Goal: Transaction & Acquisition: Purchase product/service

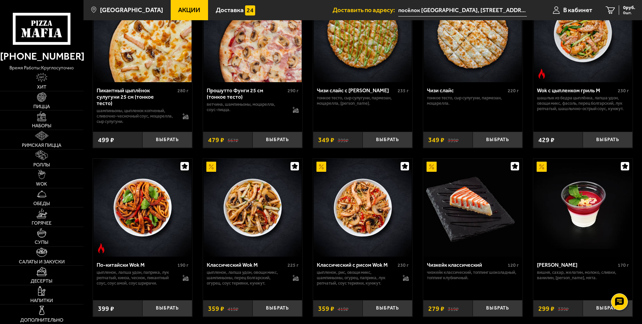
scroll to position [348, 0]
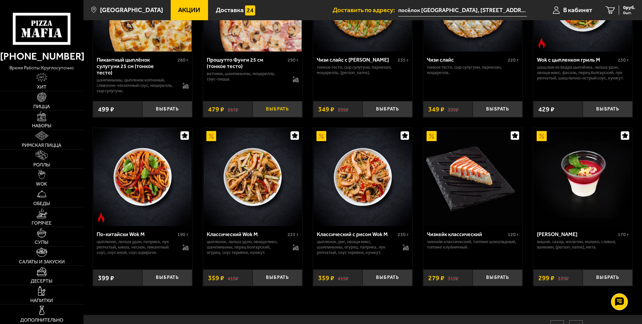
click at [280, 107] on button "Выбрать" at bounding box center [277, 109] width 50 height 16
click at [297, 108] on button "+" at bounding box center [294, 109] width 16 height 16
click at [295, 108] on button "+" at bounding box center [294, 109] width 16 height 16
click at [388, 276] on button "Выбрать" at bounding box center [387, 277] width 50 height 16
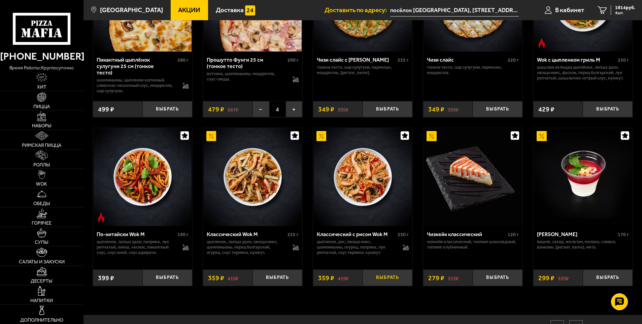
click at [388, 276] on button "Выбрать" at bounding box center [387, 277] width 50 height 16
click at [268, 278] on button "Выбрать" at bounding box center [277, 277] width 50 height 16
click at [166, 276] on button "Выбрать" at bounding box center [167, 277] width 50 height 16
click at [502, 108] on button "Выбрать" at bounding box center [497, 109] width 50 height 16
click at [612, 106] on button "Выбрать" at bounding box center [607, 109] width 50 height 16
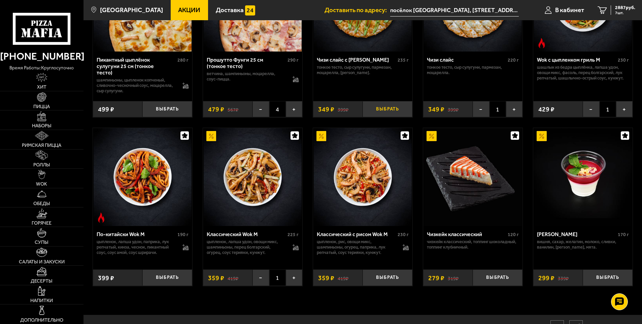
click at [383, 109] on button "Выбрать" at bounding box center [387, 109] width 50 height 16
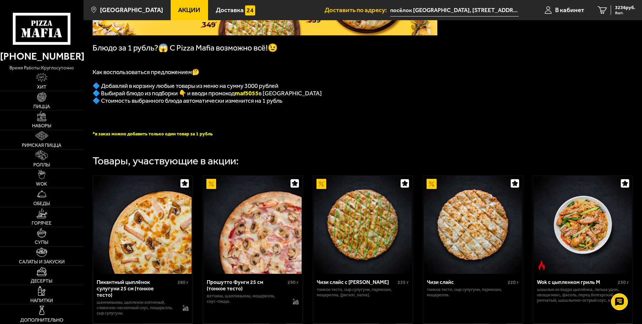
scroll to position [112, 0]
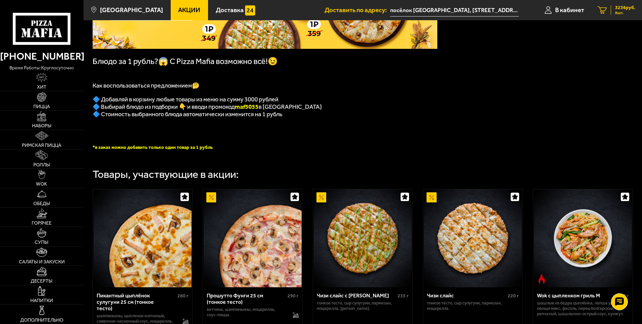
click at [617, 9] on span "3236 руб." at bounding box center [625, 7] width 20 height 5
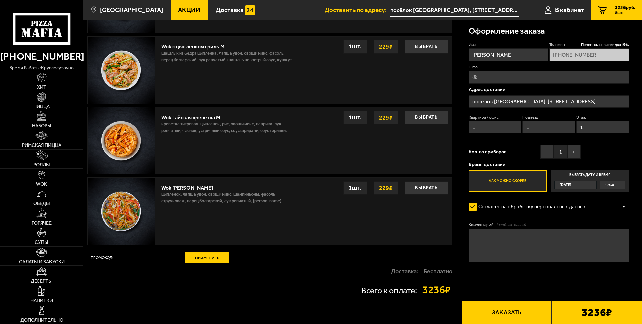
scroll to position [826, 0]
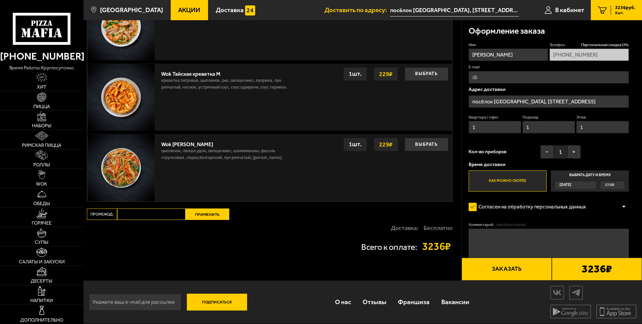
click at [137, 214] on input "Промокод:" at bounding box center [151, 213] width 68 height 11
type input "maf5055"
click at [199, 213] on button "Применить" at bounding box center [207, 213] width 44 height 11
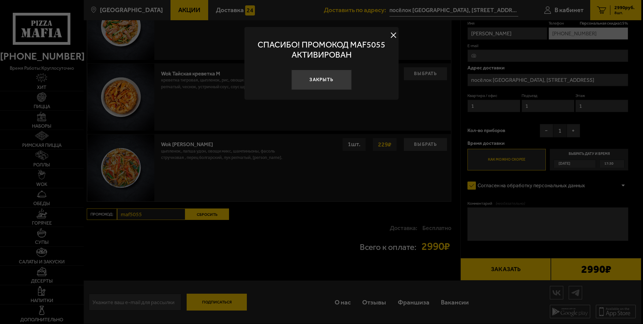
click at [392, 36] on button at bounding box center [394, 35] width 10 height 10
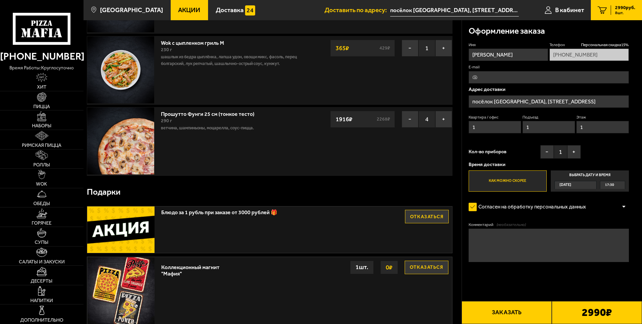
scroll to position [220, 0]
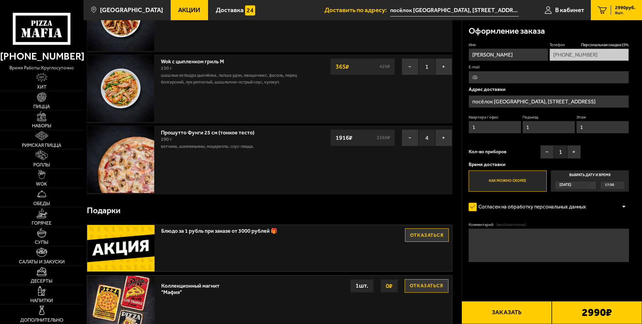
click at [222, 239] on div "Блюдо за 1 рубль при заказе от 3000 рублей 🎁 Отказаться" at bounding box center [269, 248] width 365 height 46
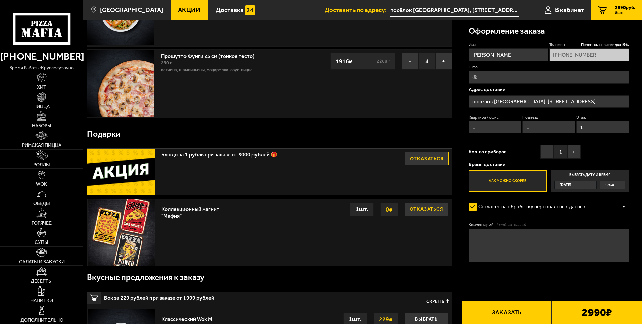
scroll to position [269, 0]
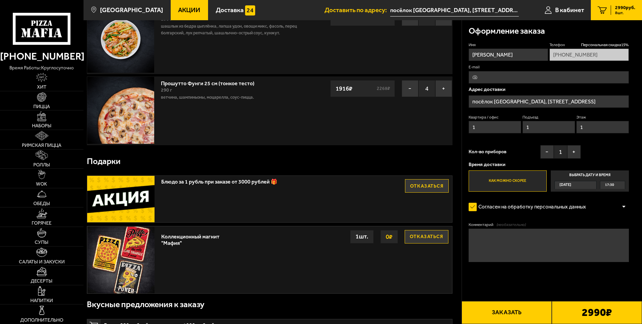
click at [415, 185] on button "Отказаться" at bounding box center [427, 185] width 44 height 13
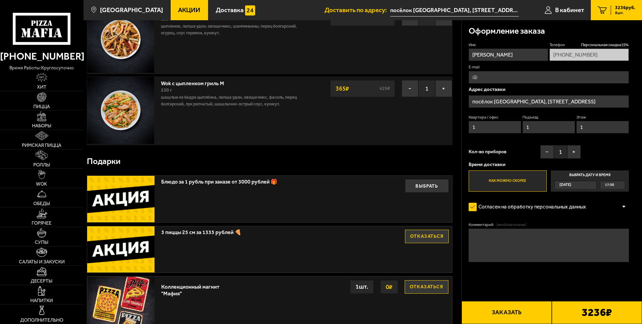
click at [427, 237] on button "Отказаться" at bounding box center [427, 235] width 44 height 13
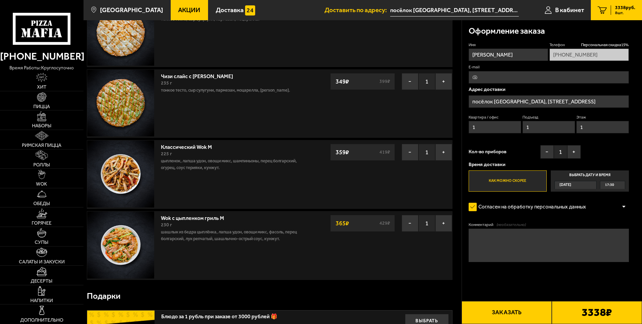
scroll to position [0, 0]
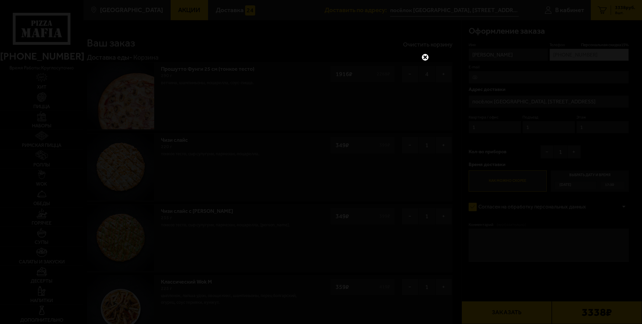
click at [421, 57] on link at bounding box center [425, 57] width 9 height 9
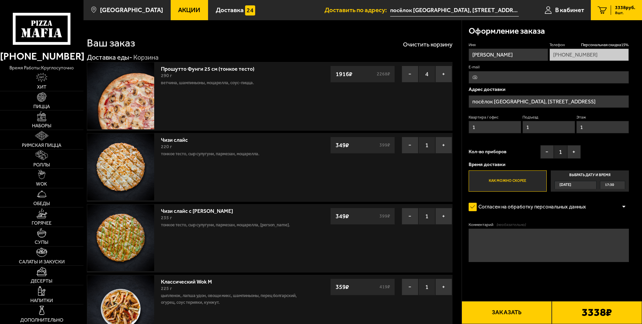
click at [179, 10] on span "Акции" at bounding box center [189, 10] width 22 height 6
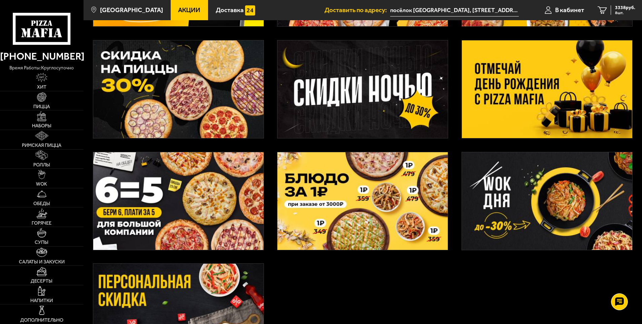
click at [335, 188] on img at bounding box center [362, 201] width 170 height 98
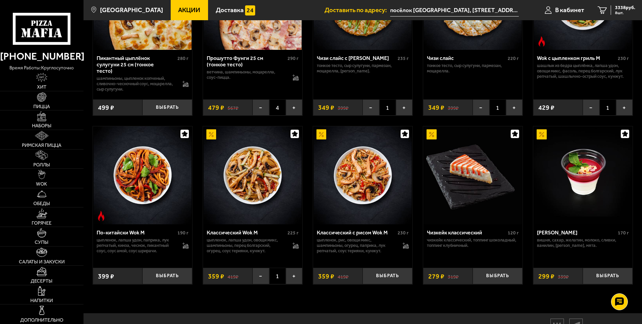
scroll to position [382, 0]
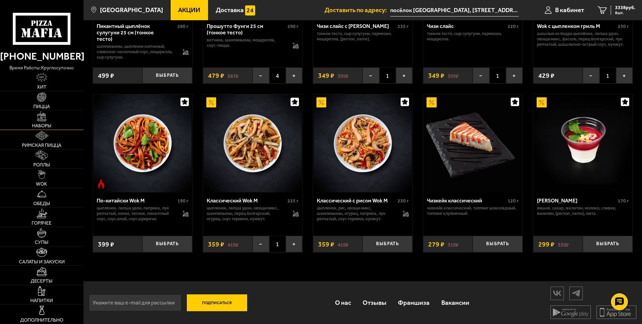
click at [43, 124] on span "Наборы" at bounding box center [42, 125] width 20 height 5
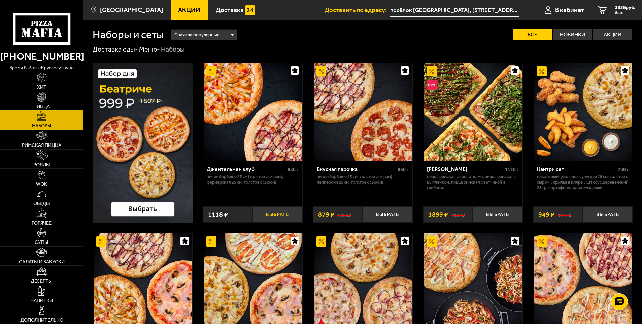
click at [274, 213] on button "Выбрать" at bounding box center [277, 214] width 50 height 16
click at [618, 10] on span "4456 руб." at bounding box center [625, 7] width 20 height 5
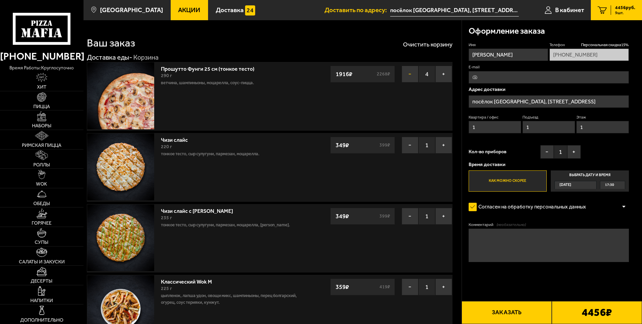
click at [407, 72] on button "−" at bounding box center [409, 74] width 17 height 17
click at [407, 73] on button "−" at bounding box center [409, 74] width 17 height 17
click at [424, 46] on button "Очистить корзину" at bounding box center [427, 44] width 49 height 6
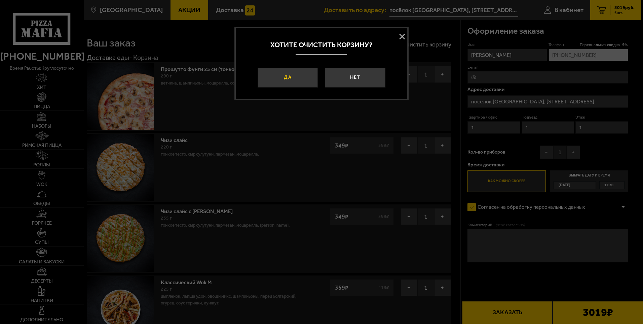
click at [294, 77] on button "Да" at bounding box center [288, 78] width 60 height 20
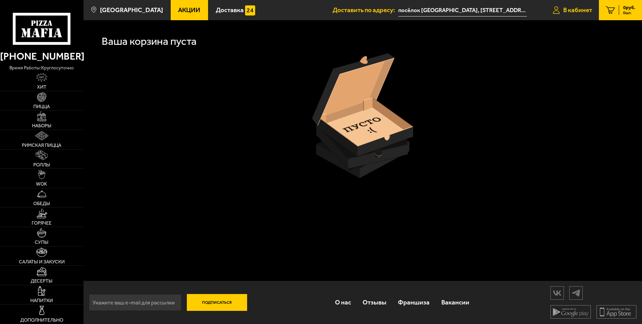
click at [567, 12] on span "В кабинет" at bounding box center [577, 10] width 29 height 6
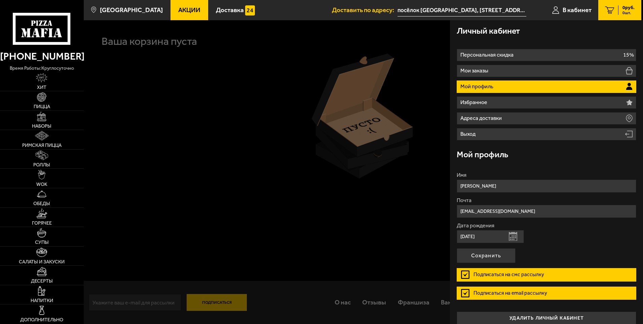
click at [43, 29] on use at bounding box center [43, 33] width 4 height 9
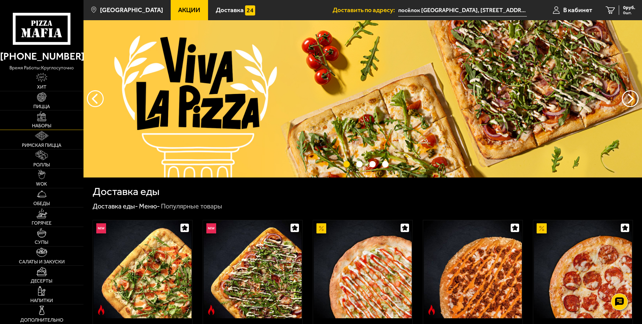
click at [42, 120] on img at bounding box center [41, 115] width 9 height 9
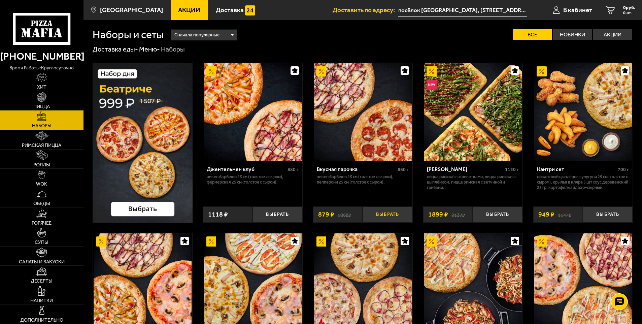
click at [384, 214] on button "Выбрать" at bounding box center [387, 214] width 50 height 16
click at [608, 213] on button "Выбрать" at bounding box center [607, 214] width 50 height 16
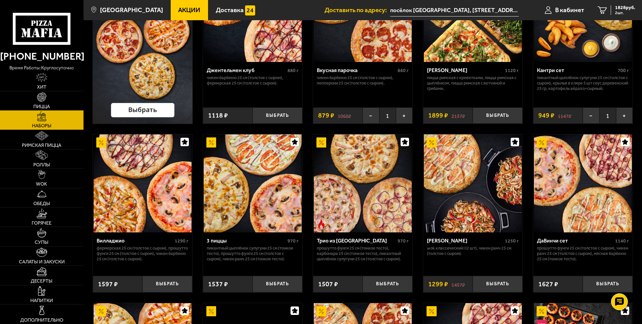
scroll to position [101, 0]
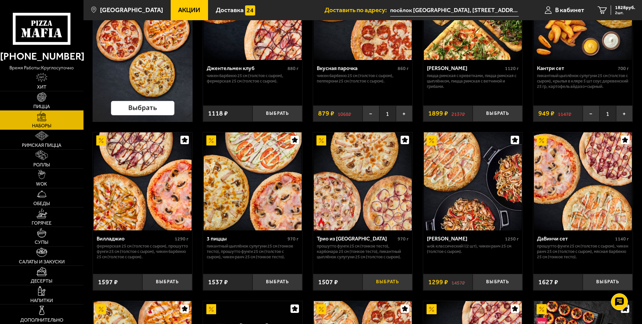
click at [388, 282] on button "Выбрать" at bounding box center [387, 282] width 50 height 16
click at [178, 11] on span "Акции" at bounding box center [189, 10] width 22 height 6
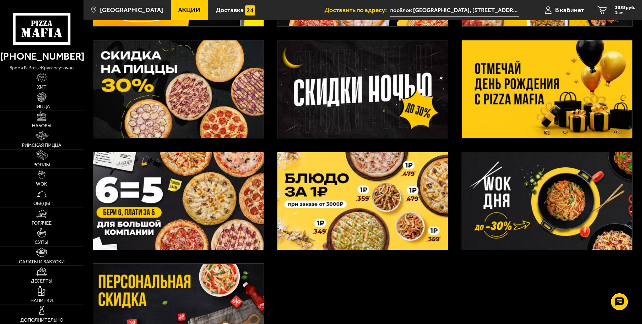
click at [336, 199] on img at bounding box center [362, 201] width 170 height 98
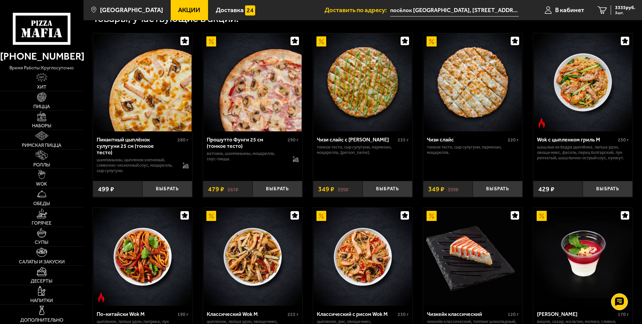
scroll to position [269, 0]
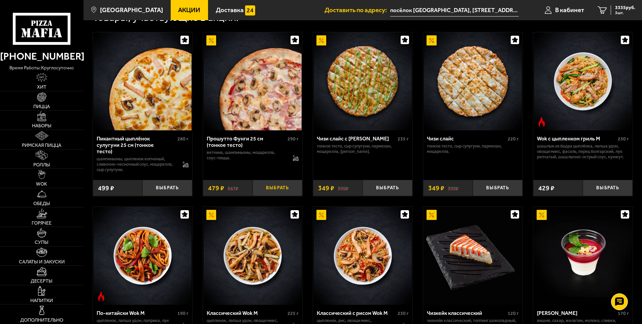
click at [279, 186] on button "Выбрать" at bounding box center [277, 188] width 50 height 16
click at [613, 10] on div "3814 руб. 4 шт." at bounding box center [622, 9] width 25 height 9
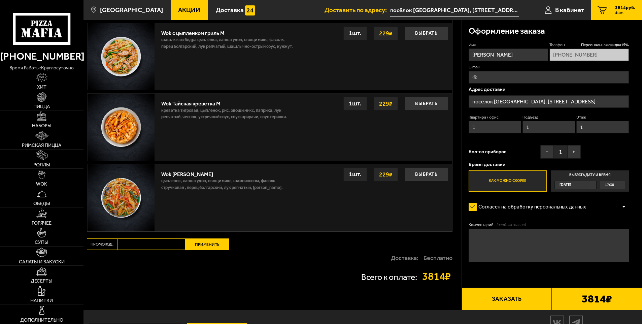
scroll to position [705, 0]
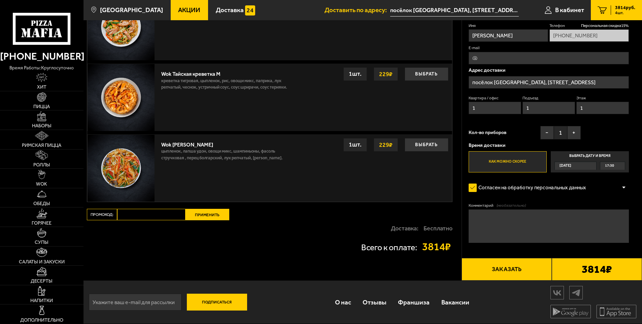
click at [140, 215] on input "Промокод:" at bounding box center [151, 214] width 68 height 11
type input "ь"
type input "maf5055"
click at [200, 211] on button "Применить" at bounding box center [207, 214] width 44 height 11
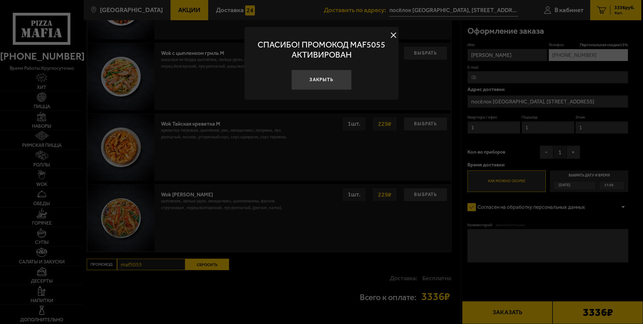
click at [395, 34] on button at bounding box center [394, 35] width 10 height 10
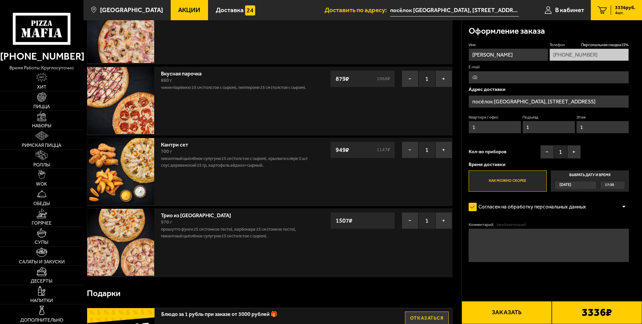
scroll to position [0, 0]
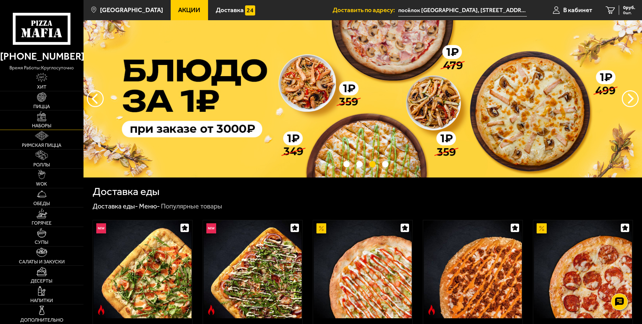
scroll to position [743, 0]
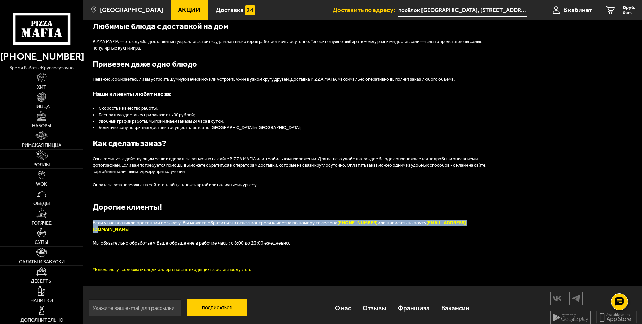
click at [42, 98] on img at bounding box center [41, 96] width 9 height 9
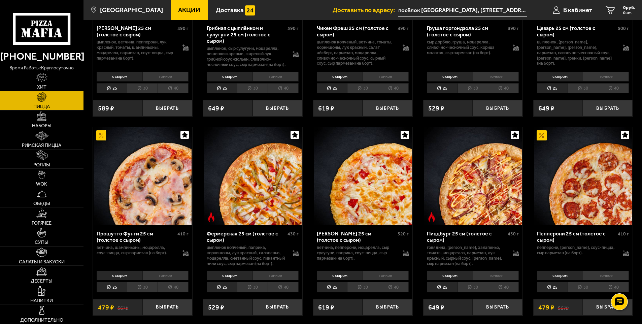
scroll to position [269, 0]
